Goal: Task Accomplishment & Management: Use online tool/utility

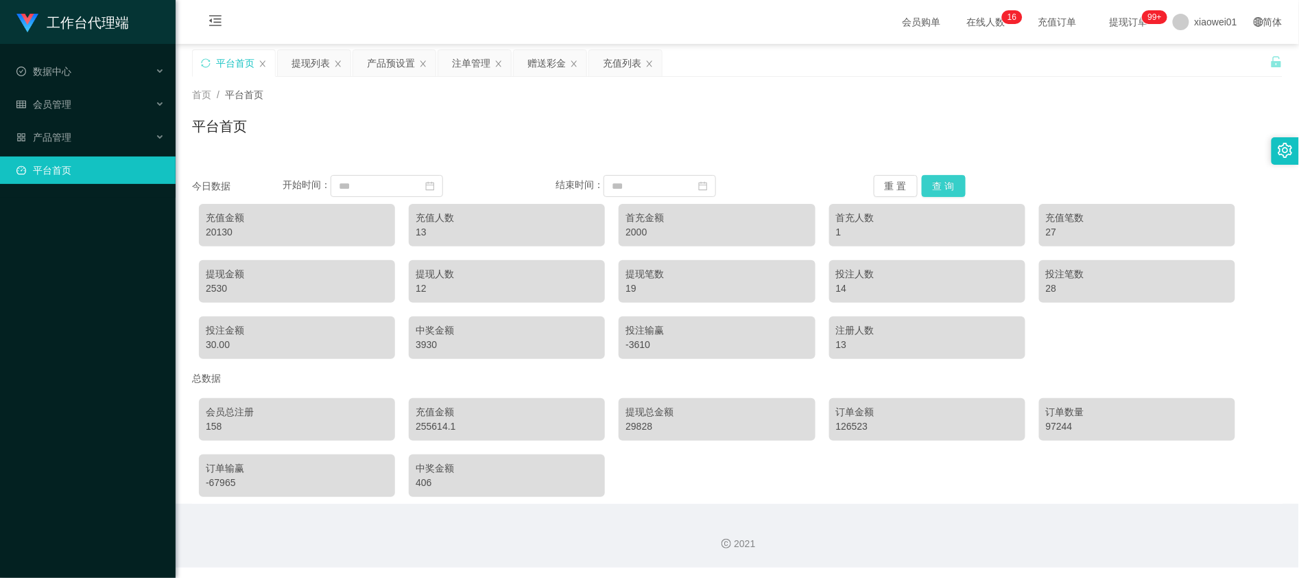
click at [945, 185] on button "查 询" at bounding box center [944, 186] width 44 height 22
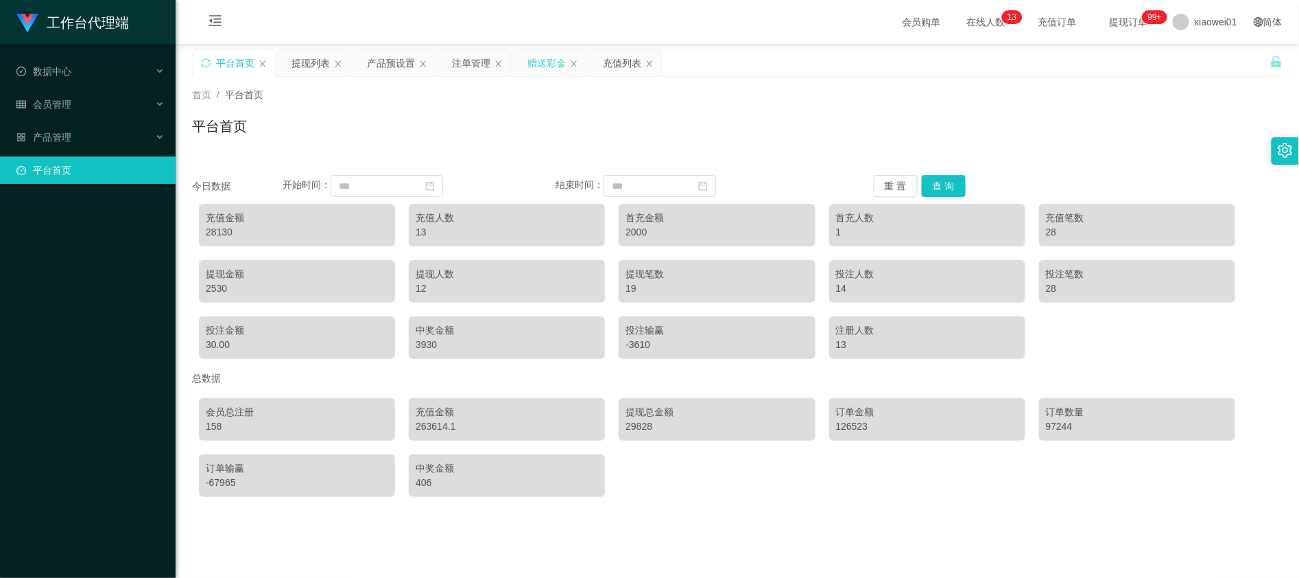
click at [537, 58] on div "赠送彩金" at bounding box center [547, 63] width 38 height 26
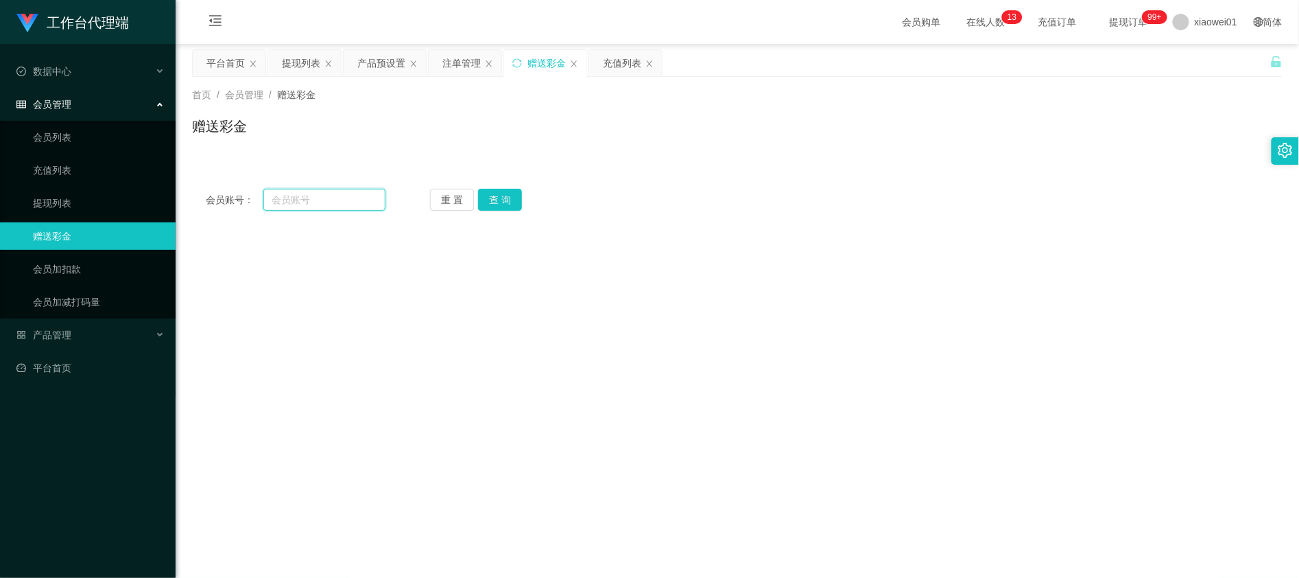
click at [343, 207] on input "text" at bounding box center [324, 200] width 122 height 22
paste input "[PERSON_NAME]"
type input "[PERSON_NAME]"
click at [516, 209] on button "查 询" at bounding box center [500, 200] width 44 height 22
click at [513, 200] on button "查 询" at bounding box center [500, 200] width 44 height 22
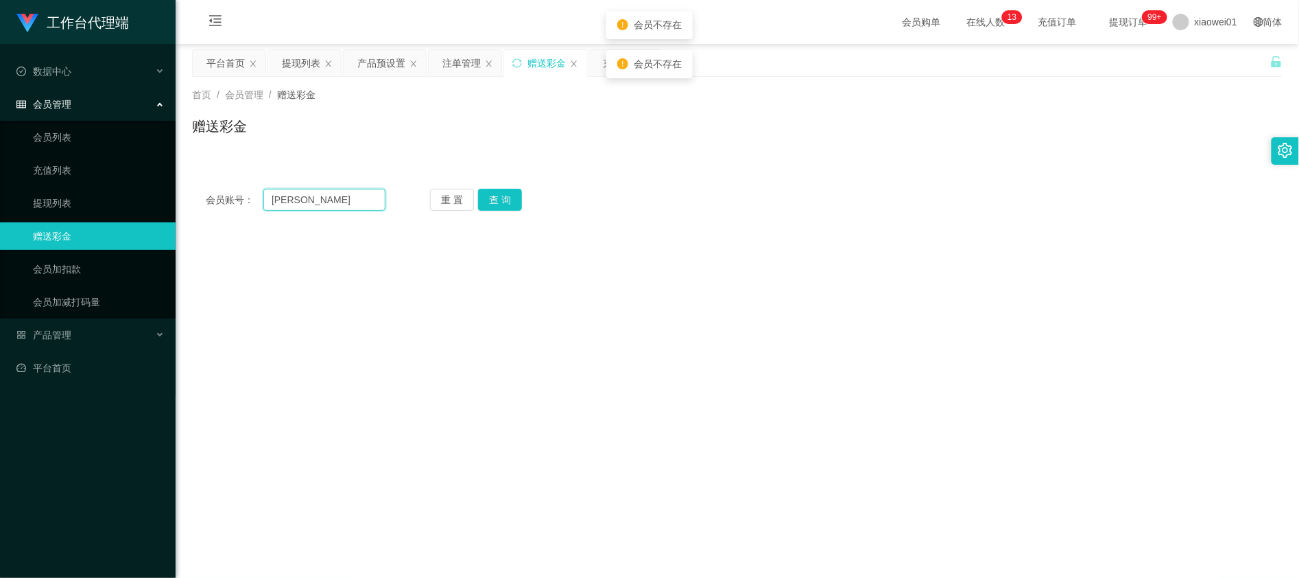
click at [377, 206] on input "[PERSON_NAME]" at bounding box center [324, 200] width 122 height 22
drag, startPoint x: 377, startPoint y: 204, endPoint x: -43, endPoint y: 129, distance: 426.5
click at [0, 129] on html "工作台代理端 数据中心 会员管理 会员列表 充值列表 提现列表 赠送彩金 会员加扣款 会员加减打码量 产品管理 平台首页 保存配置 重置配置 整体风格设置 主…" at bounding box center [649, 289] width 1299 height 578
